Goal: Information Seeking & Learning: Find specific page/section

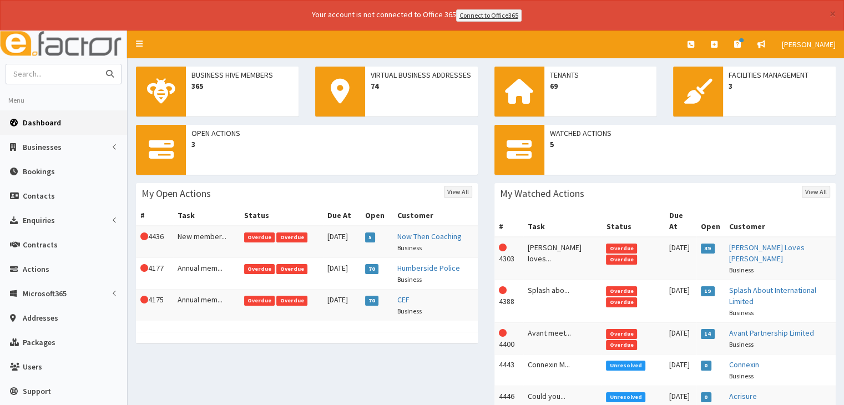
click at [42, 67] on input "text" at bounding box center [52, 73] width 93 height 19
type input "care plus"
click at [99, 64] on button "submit" at bounding box center [110, 73] width 22 height 19
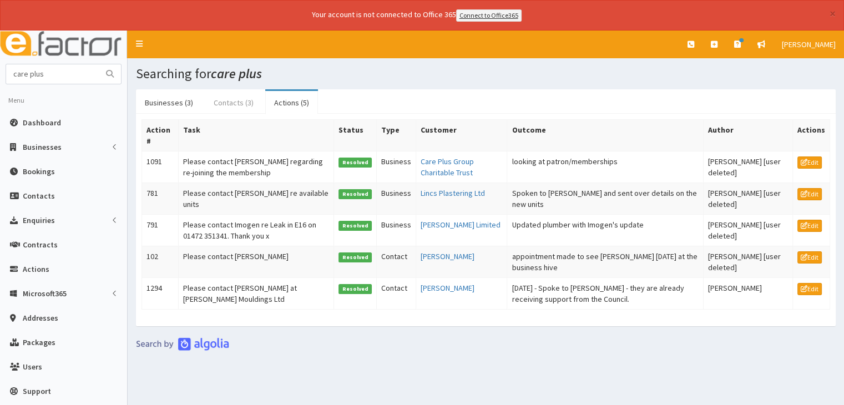
click at [225, 100] on link "Contacts (3)" at bounding box center [234, 102] width 58 height 23
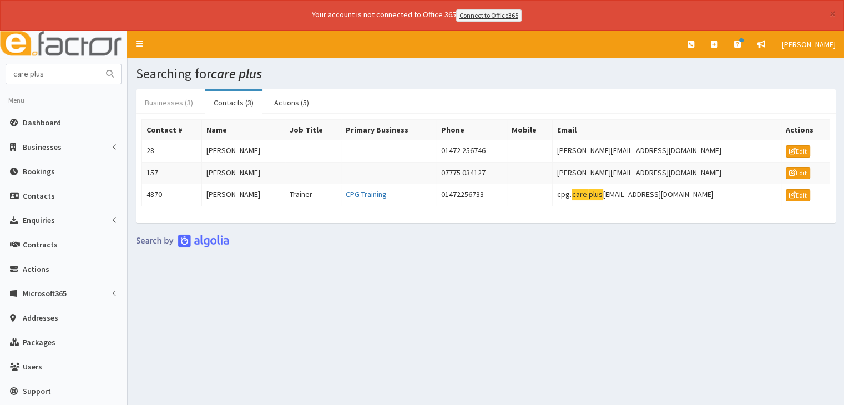
click at [173, 100] on link "Businesses (3)" at bounding box center [169, 102] width 66 height 23
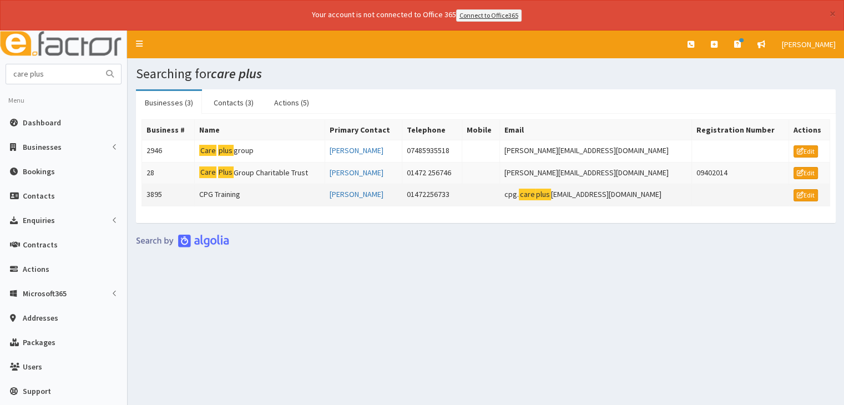
click at [238, 194] on td "CPG Training" at bounding box center [260, 195] width 130 height 22
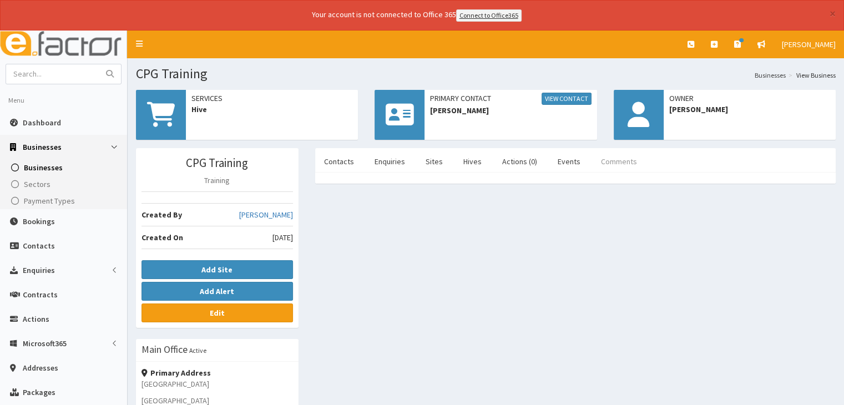
click at [637, 161] on link "Comments" at bounding box center [619, 161] width 54 height 23
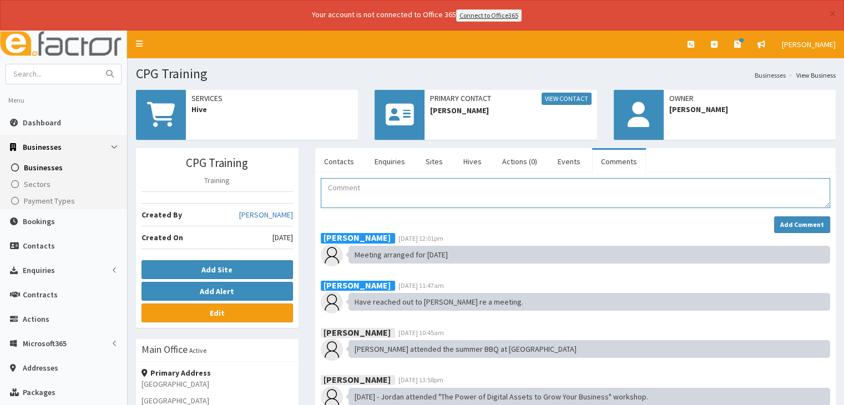
click at [335, 189] on textarea "Comment" at bounding box center [575, 193] width 509 height 30
click at [41, 76] on input "text" at bounding box center [52, 73] width 93 height 19
type input "makers"
click at [99, 64] on button "submit" at bounding box center [110, 73] width 22 height 19
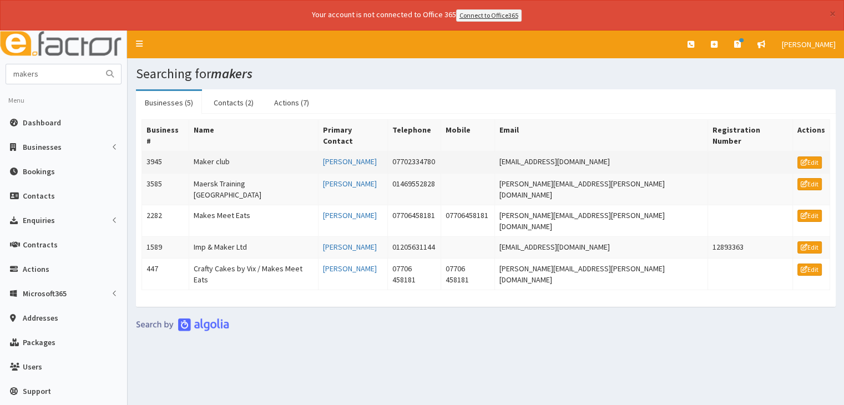
click at [249, 151] on td "Maker club" at bounding box center [253, 162] width 129 height 22
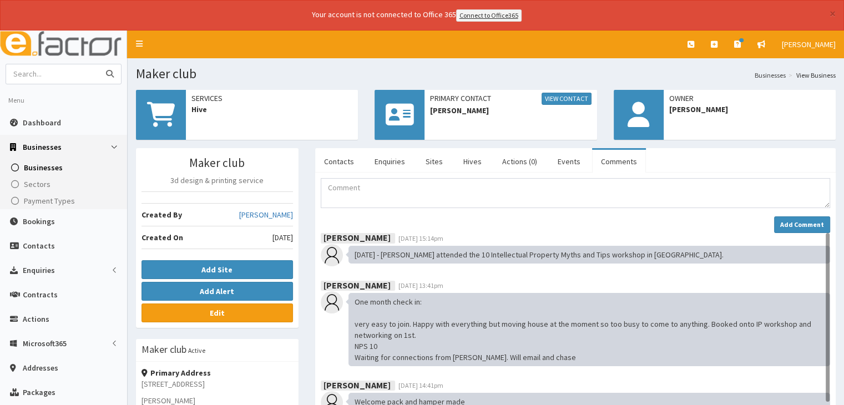
click at [29, 77] on input "text" at bounding box center [52, 73] width 93 height 19
type input "care plus training"
click at [99, 64] on button "submit" at bounding box center [110, 73] width 22 height 19
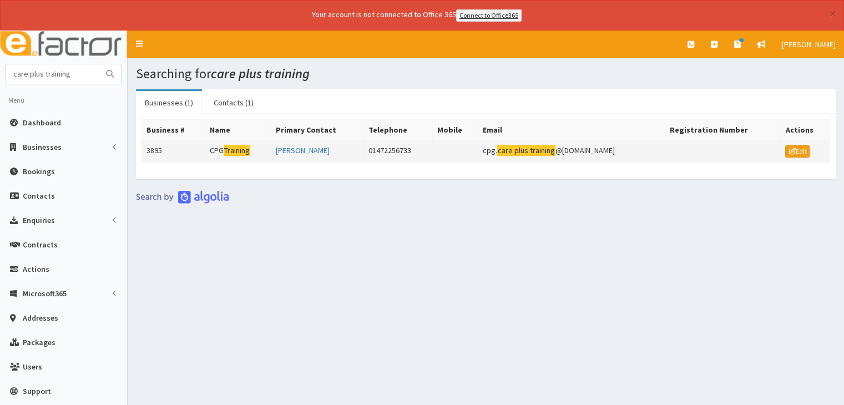
click at [215, 145] on td "CPG Training" at bounding box center [238, 151] width 67 height 22
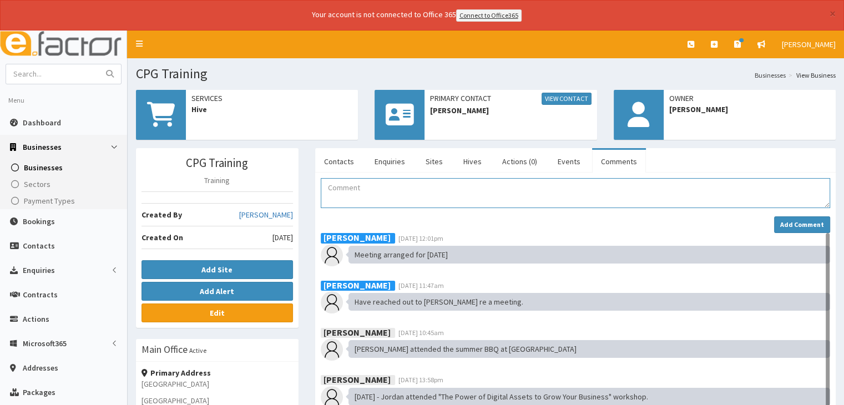
click at [353, 192] on textarea "Comment" at bounding box center [575, 193] width 509 height 30
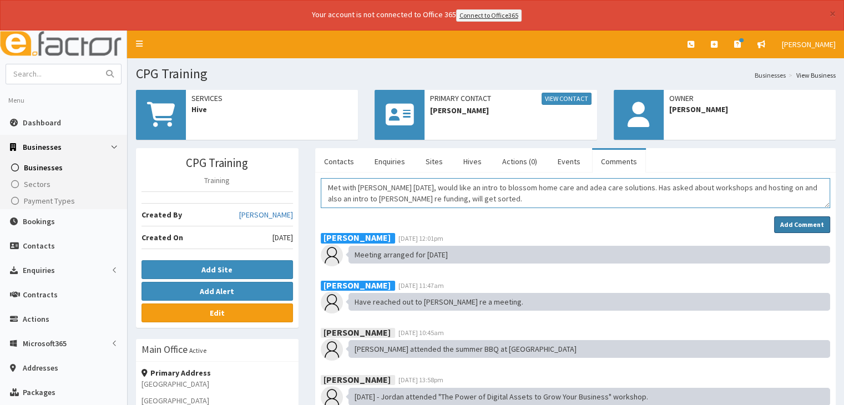
type textarea "Met with [PERSON_NAME] [DATE], would like an intro to blossom home care and ade…"
click at [792, 220] on strong "Add Comment" at bounding box center [802, 224] width 44 height 8
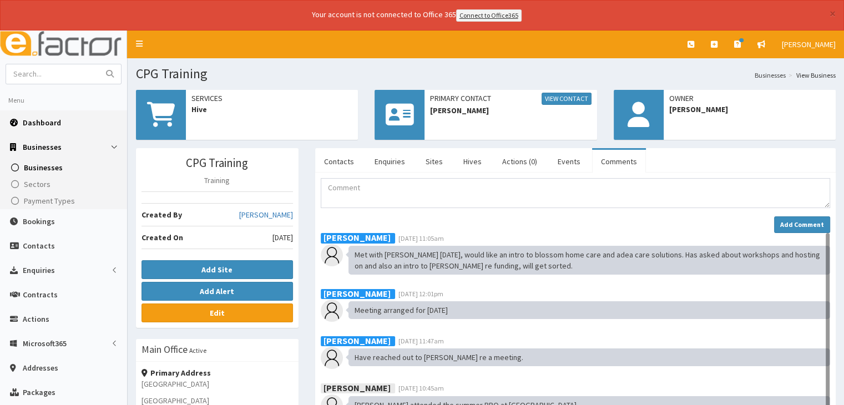
click at [44, 110] on link "Dashboard" at bounding box center [63, 122] width 127 height 24
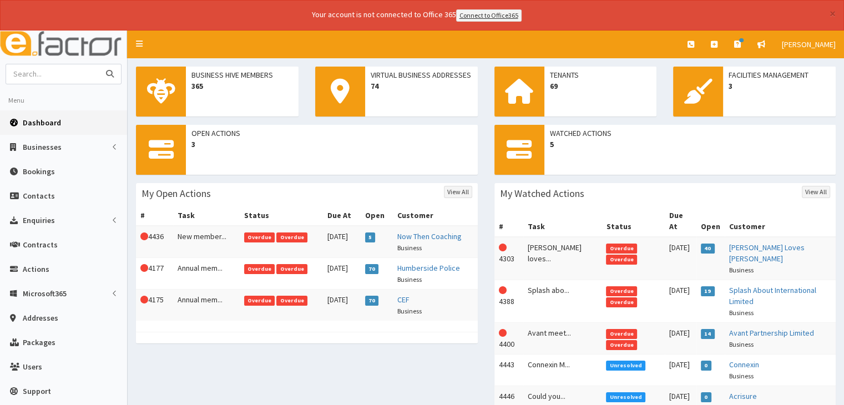
click at [48, 65] on input "text" at bounding box center [52, 73] width 93 height 19
type input "alison fish"
click at [99, 64] on button "submit" at bounding box center [110, 73] width 22 height 19
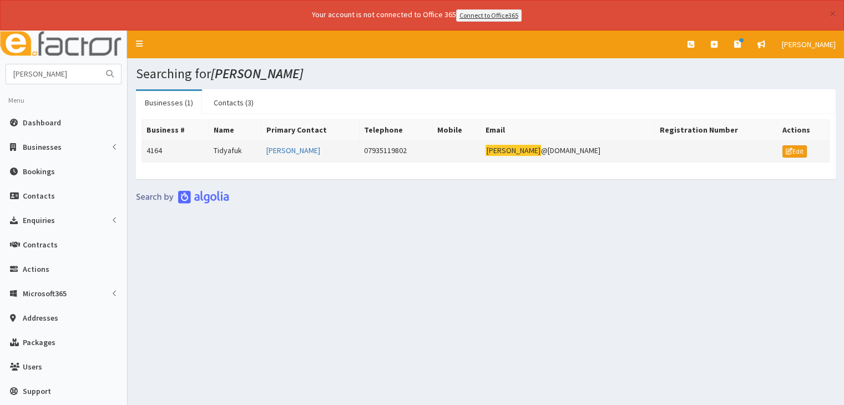
click at [189, 157] on td "4164" at bounding box center [175, 151] width 67 height 22
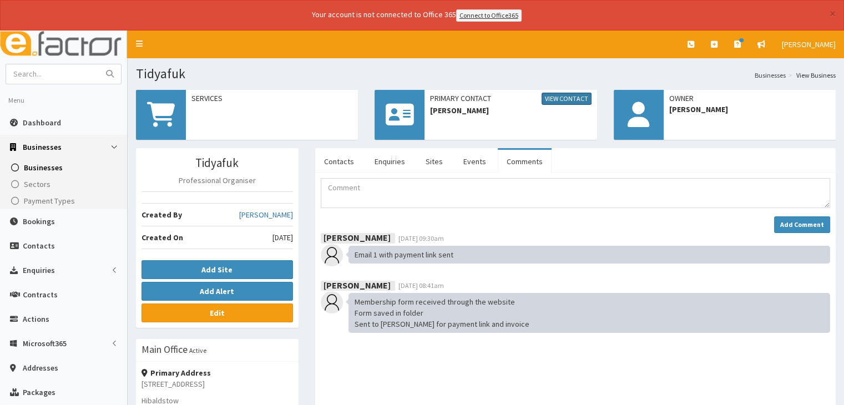
click at [551, 93] on link "View Contact" at bounding box center [567, 99] width 50 height 12
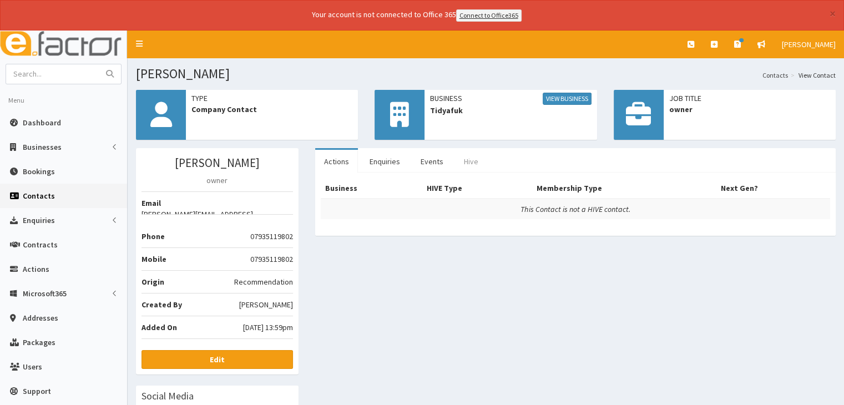
click at [457, 156] on link "Hive" at bounding box center [471, 161] width 32 height 23
click at [420, 165] on link "Events" at bounding box center [432, 161] width 41 height 23
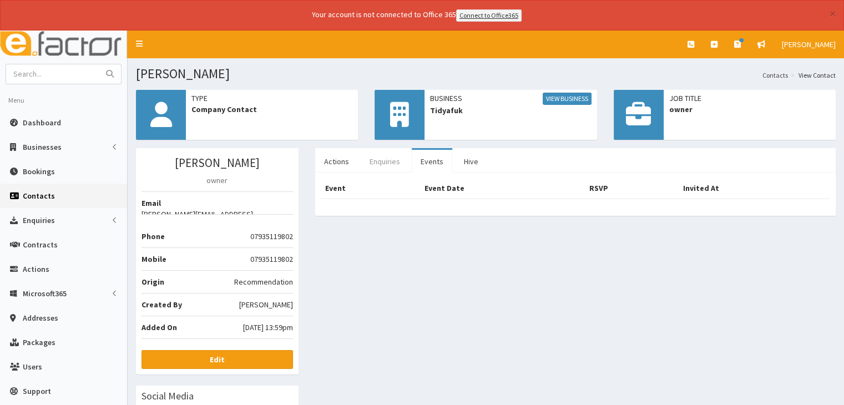
click at [386, 164] on link "Enquiries" at bounding box center [385, 161] width 48 height 23
click at [346, 163] on link "Actions" at bounding box center [336, 161] width 43 height 23
click at [65, 115] on link "Dashboard" at bounding box center [63, 122] width 127 height 24
